Goal: Task Accomplishment & Management: Manage account settings

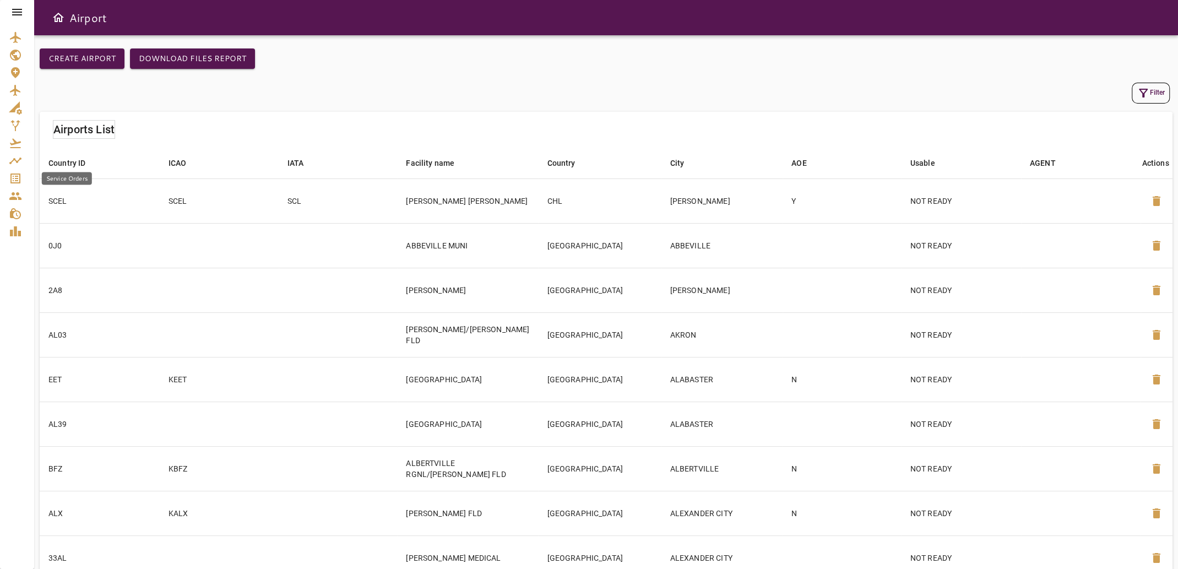
click at [13, 177] on icon "Service Orders" at bounding box center [15, 178] width 13 height 13
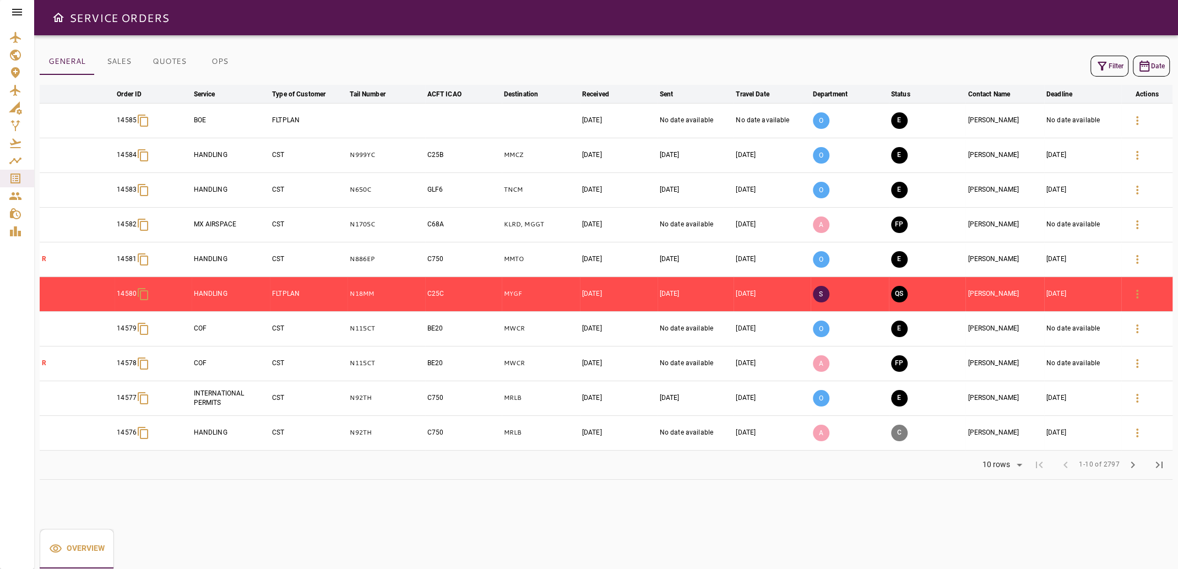
click at [1104, 65] on icon "button" at bounding box center [1101, 65] width 13 height 13
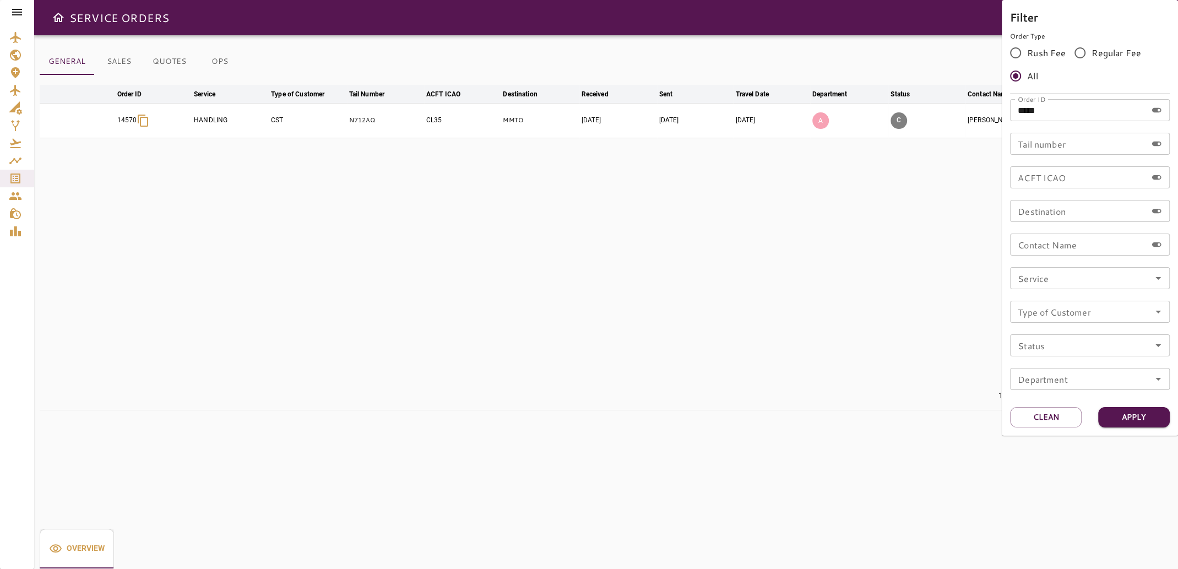
click at [1054, 112] on input "*****" at bounding box center [1078, 110] width 137 height 22
type input "*****"
click at [1138, 415] on button "Apply" at bounding box center [1134, 417] width 72 height 20
click at [672, 317] on div at bounding box center [589, 284] width 1178 height 569
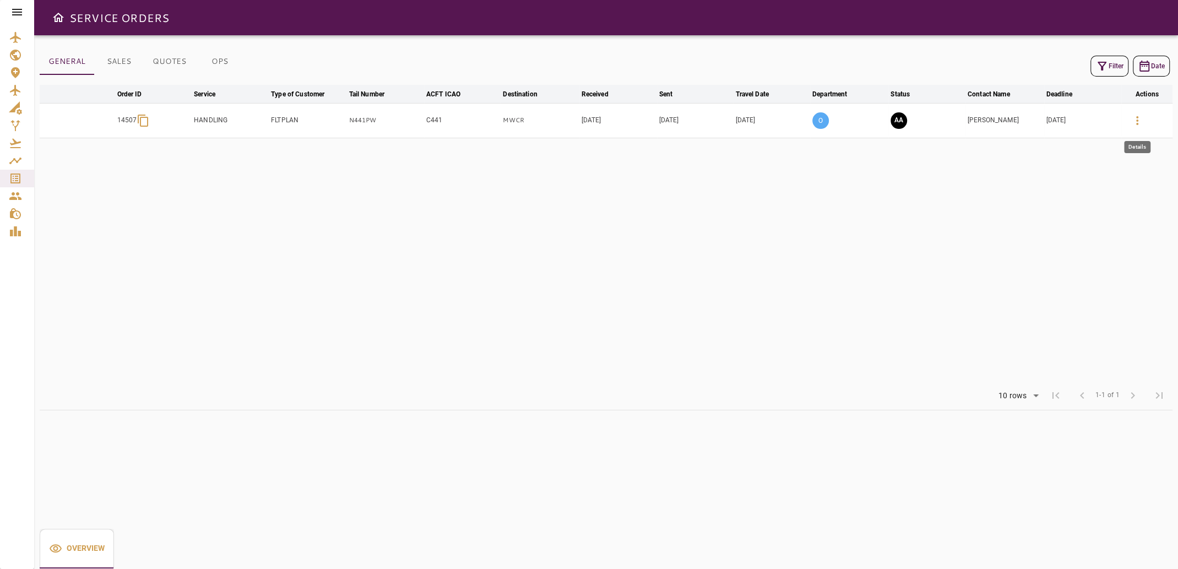
click at [1139, 124] on icon "button" at bounding box center [1136, 120] width 13 height 13
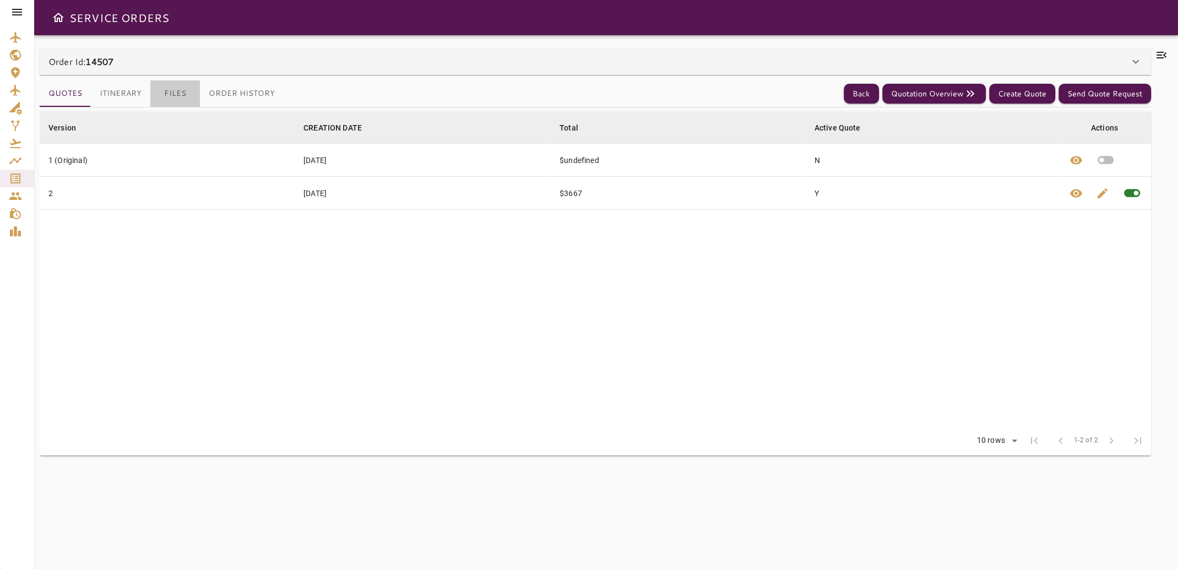
click at [183, 89] on button "Files" at bounding box center [175, 93] width 50 height 26
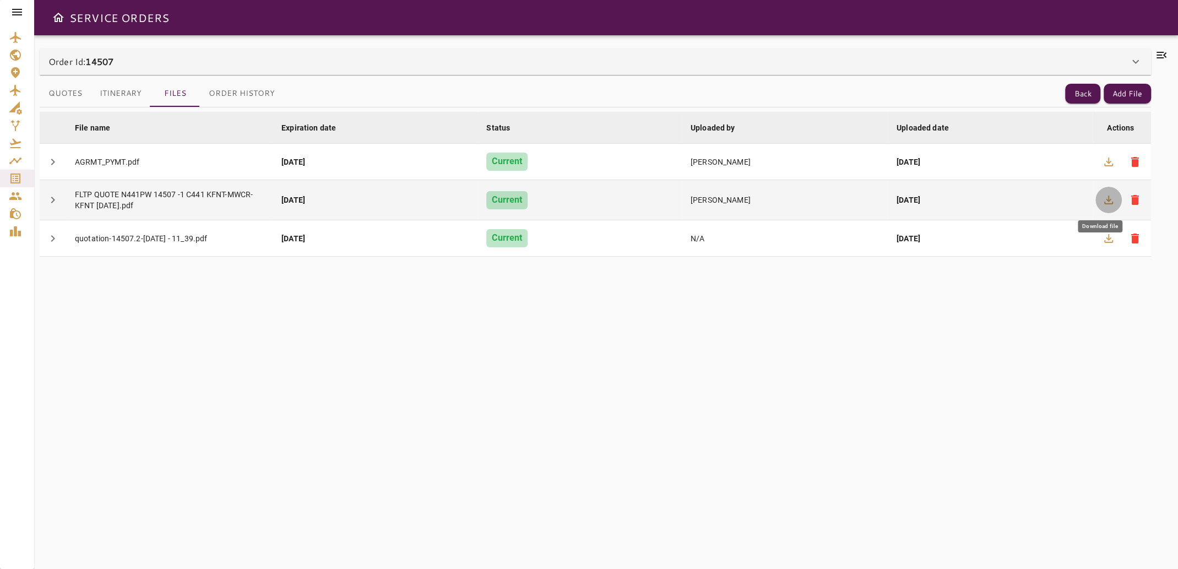
click at [1109, 200] on icon "button" at bounding box center [1108, 199] width 9 height 9
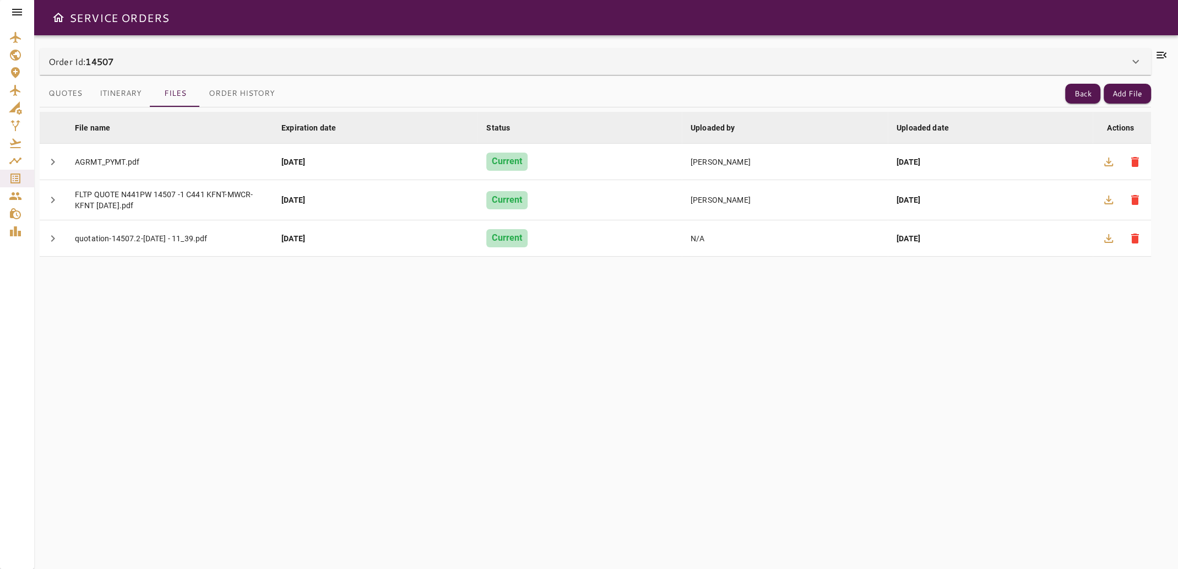
click at [1157, 49] on icon at bounding box center [1161, 54] width 13 height 13
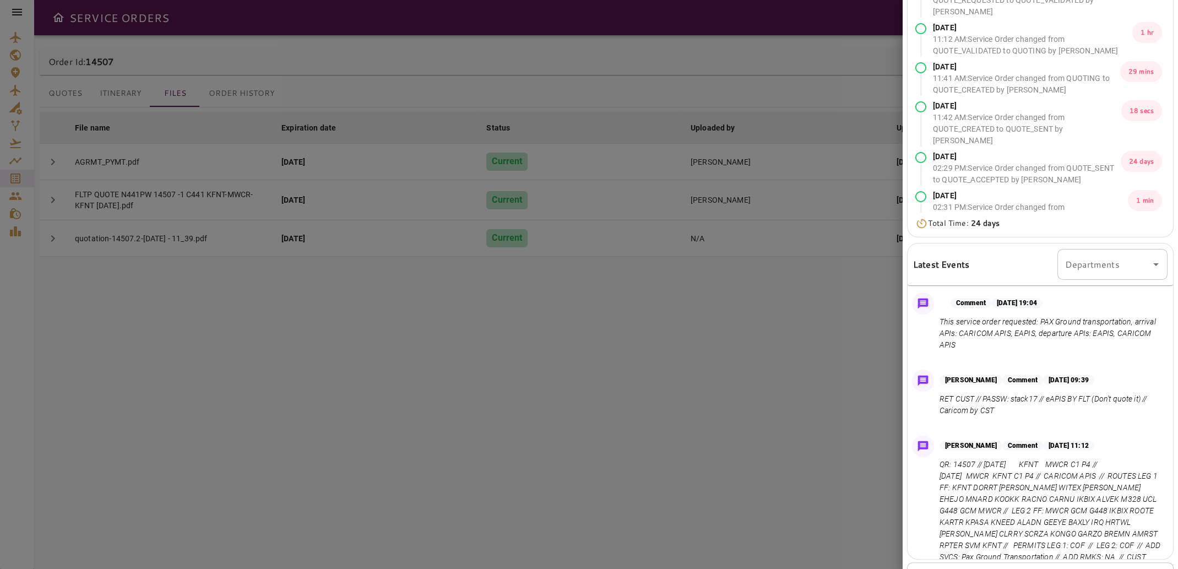
scroll to position [135, 0]
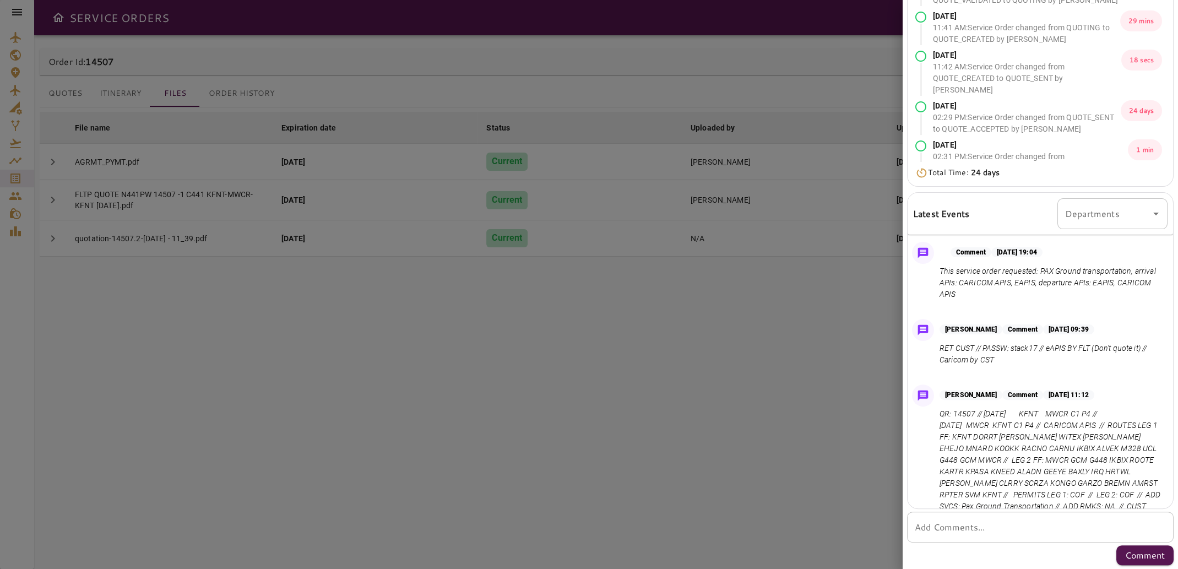
drag, startPoint x: 1202, startPoint y: 433, endPoint x: 693, endPoint y: 501, distance: 512.7
click at [693, 501] on div at bounding box center [589, 284] width 1178 height 569
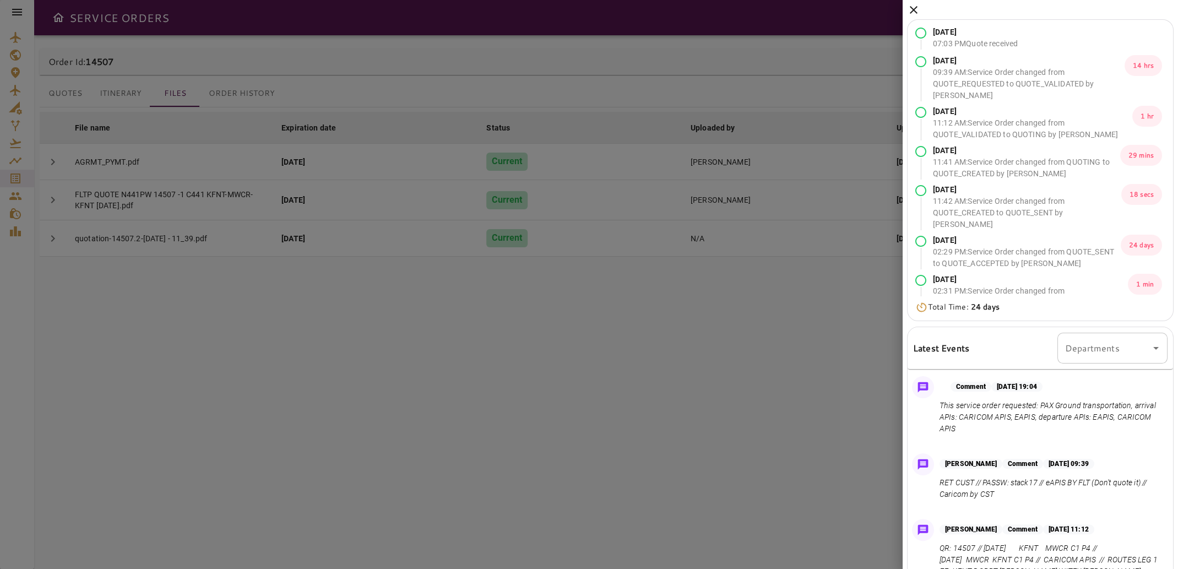
scroll to position [0, 0]
click at [915, 11] on icon at bounding box center [913, 10] width 13 height 13
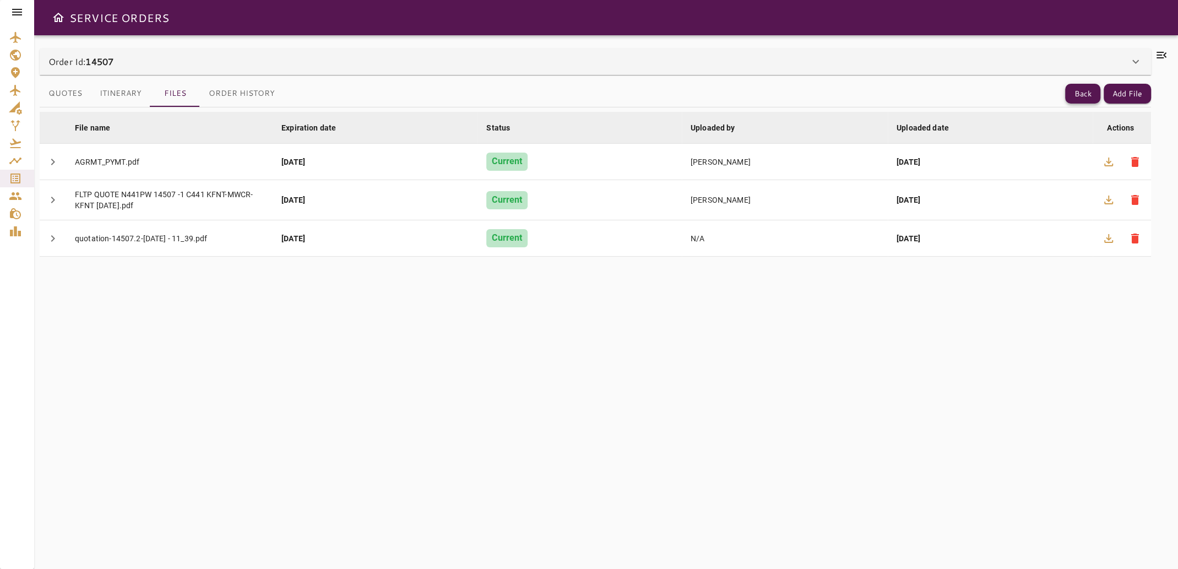
click at [1077, 95] on button "Back" at bounding box center [1082, 94] width 35 height 20
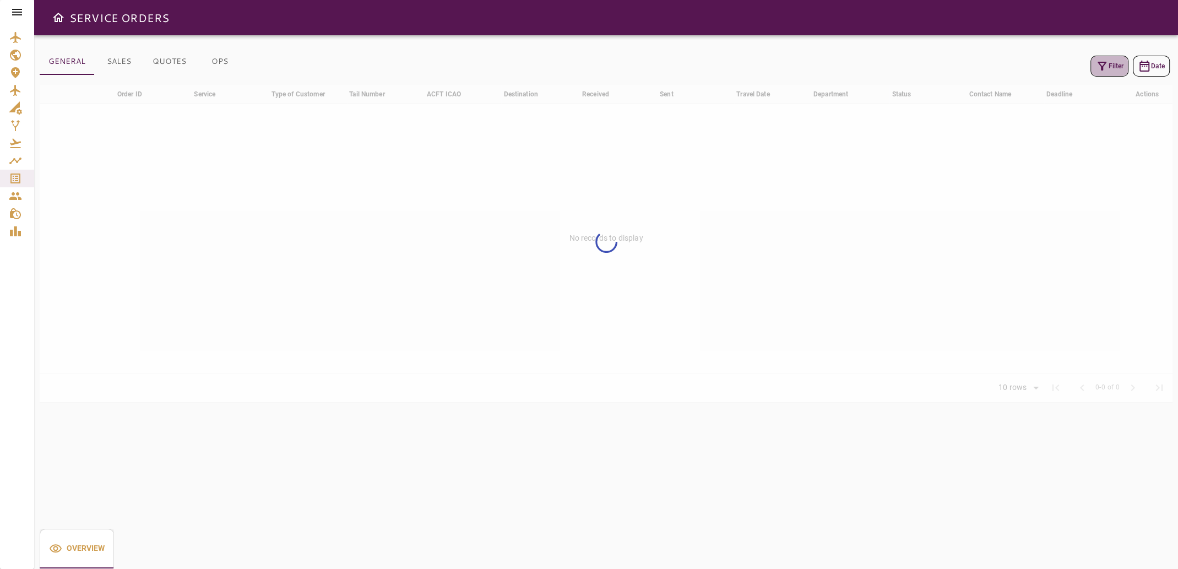
click at [1101, 70] on icon "button" at bounding box center [1101, 65] width 13 height 13
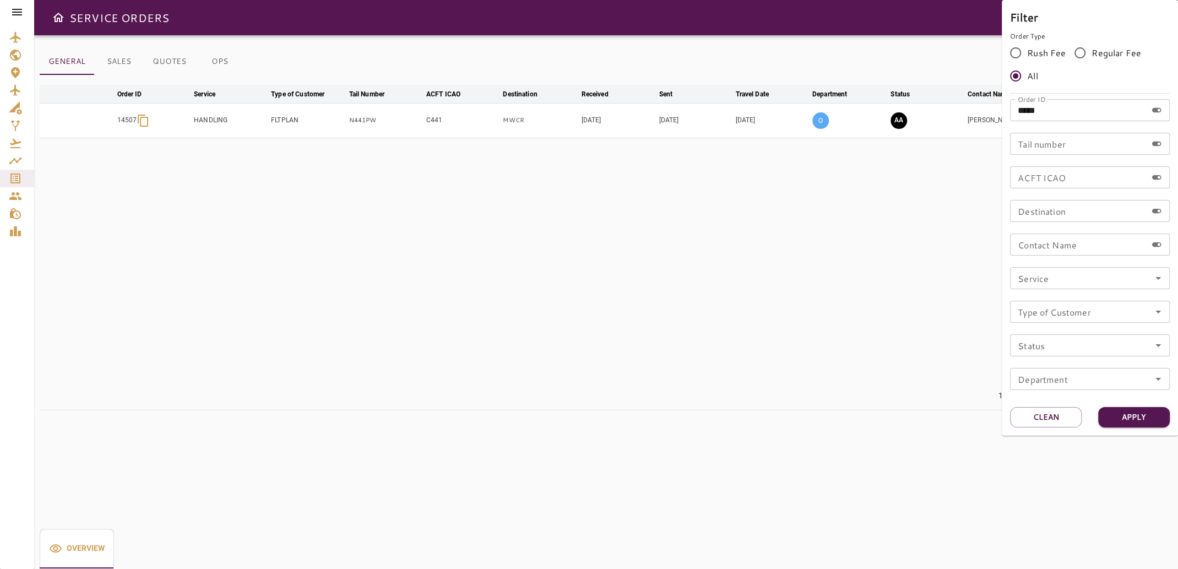
click at [908, 210] on div at bounding box center [589, 284] width 1178 height 569
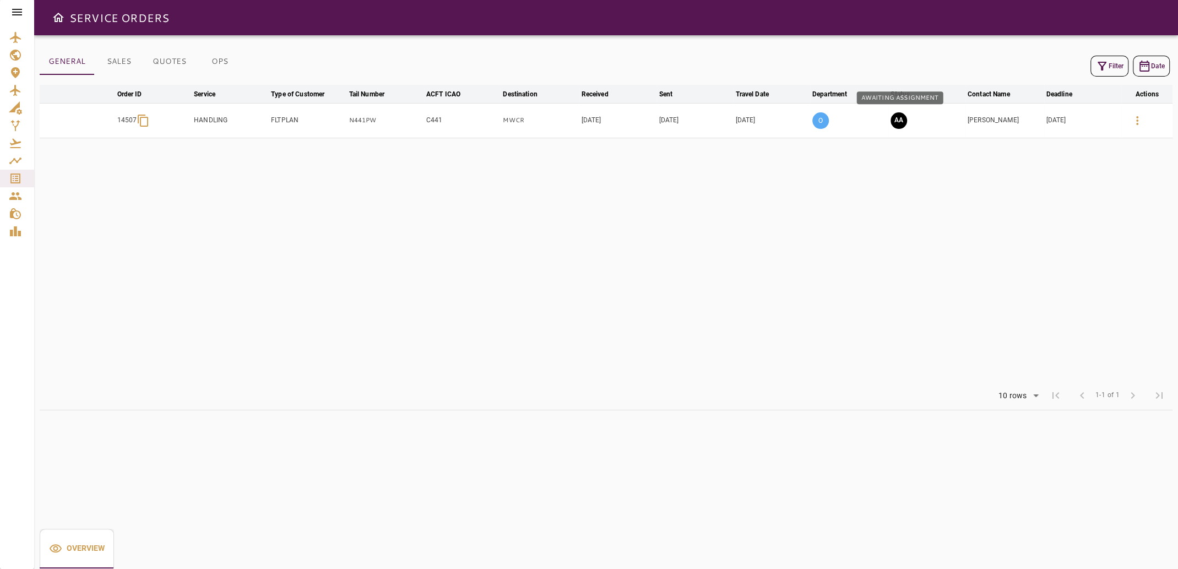
click at [898, 121] on button "AA" at bounding box center [898, 120] width 17 height 17
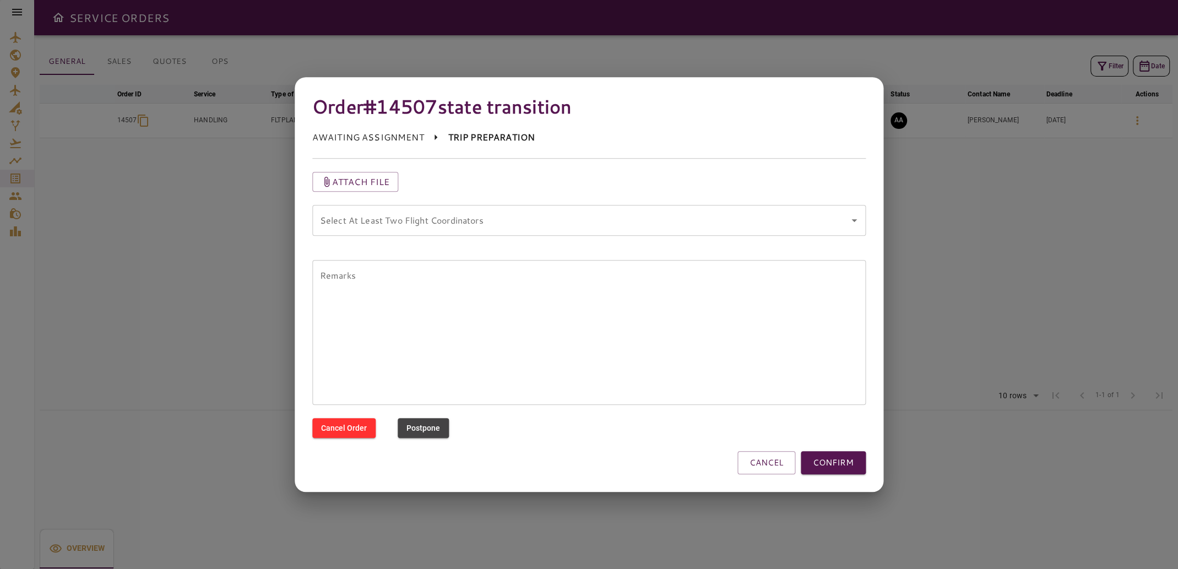
click at [429, 221] on coordinators "Select At Least Two Flight Coordinators" at bounding box center [581, 220] width 528 height 21
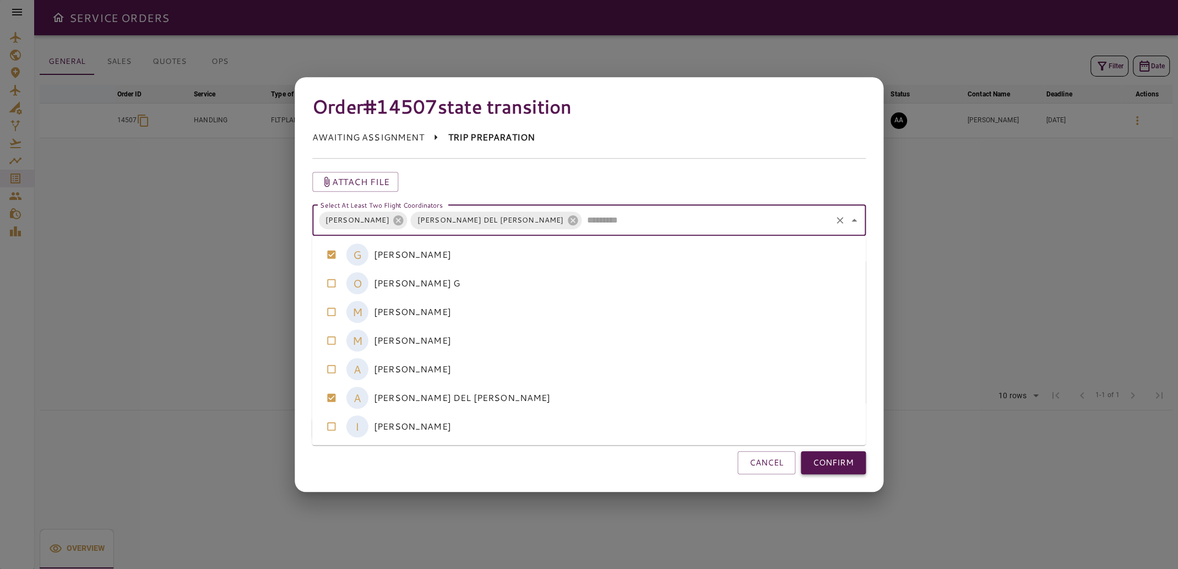
click at [849, 465] on button "CONFIRM" at bounding box center [833, 462] width 65 height 23
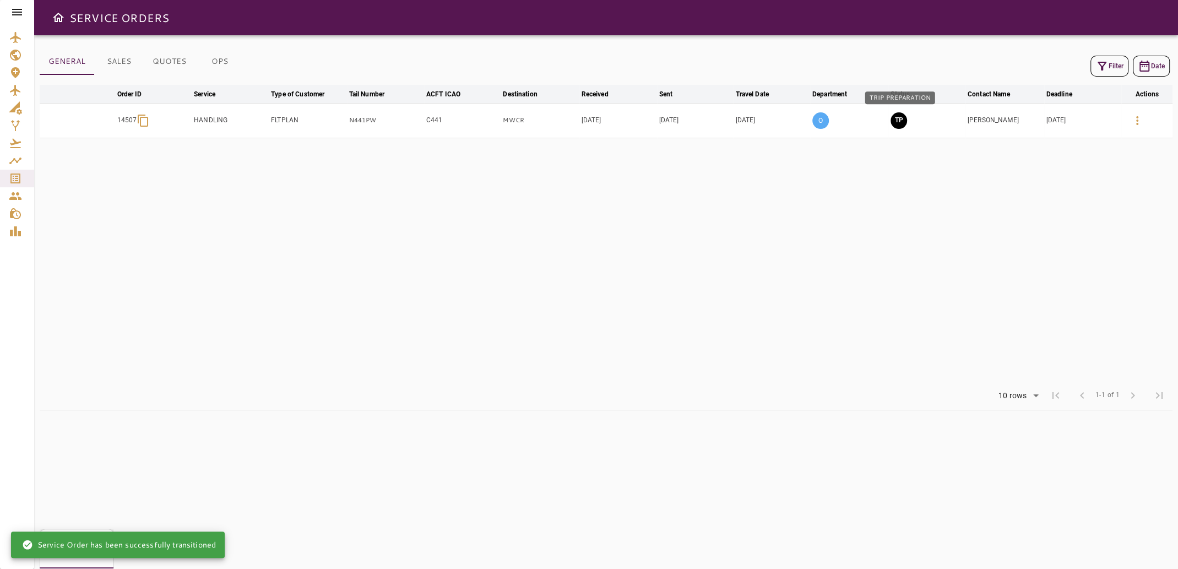
click at [899, 119] on button "TP" at bounding box center [898, 120] width 17 height 17
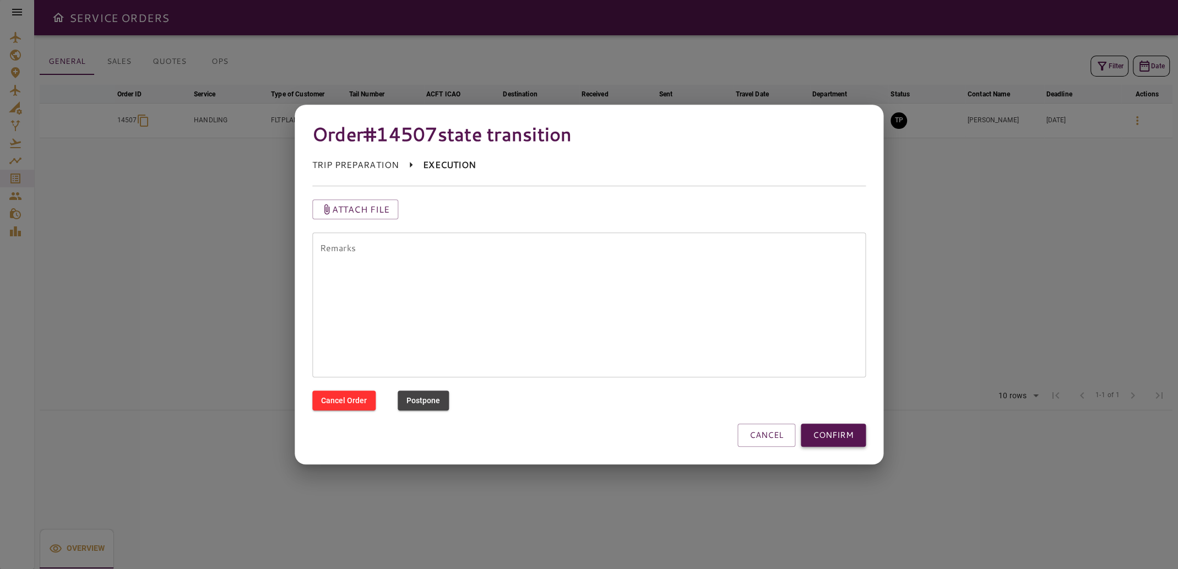
click at [835, 439] on button "CONFIRM" at bounding box center [833, 434] width 65 height 23
